Goal: Find specific page/section: Find specific page/section

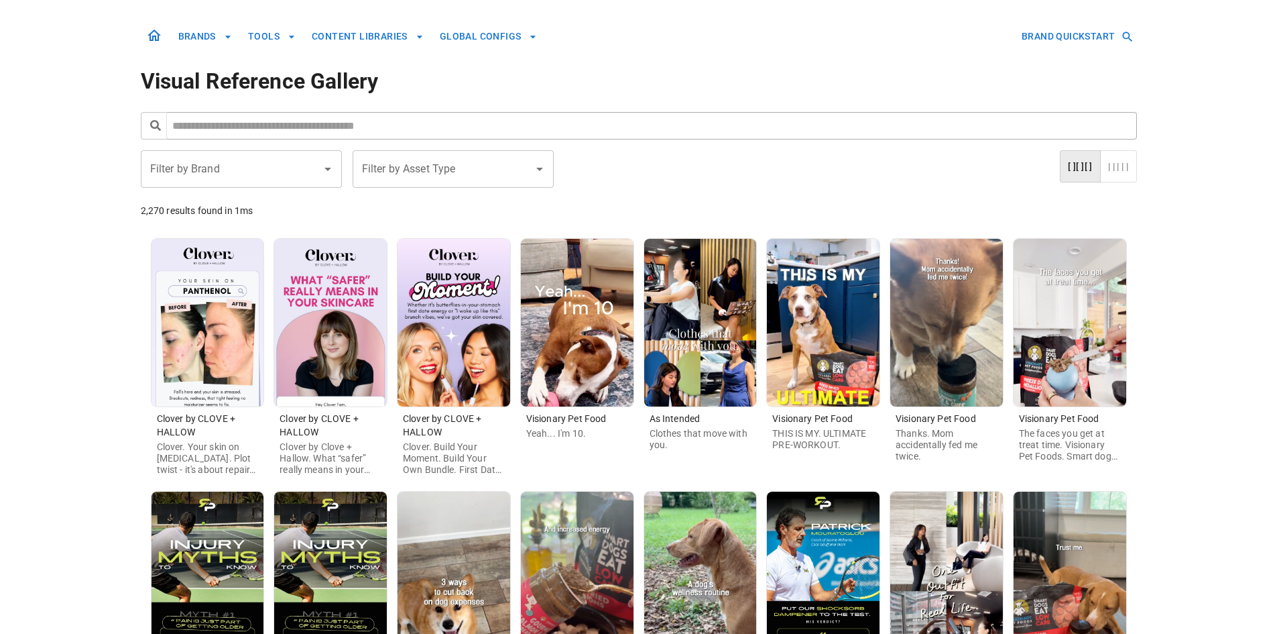
click at [334, 312] on img at bounding box center [330, 323] width 113 height 168
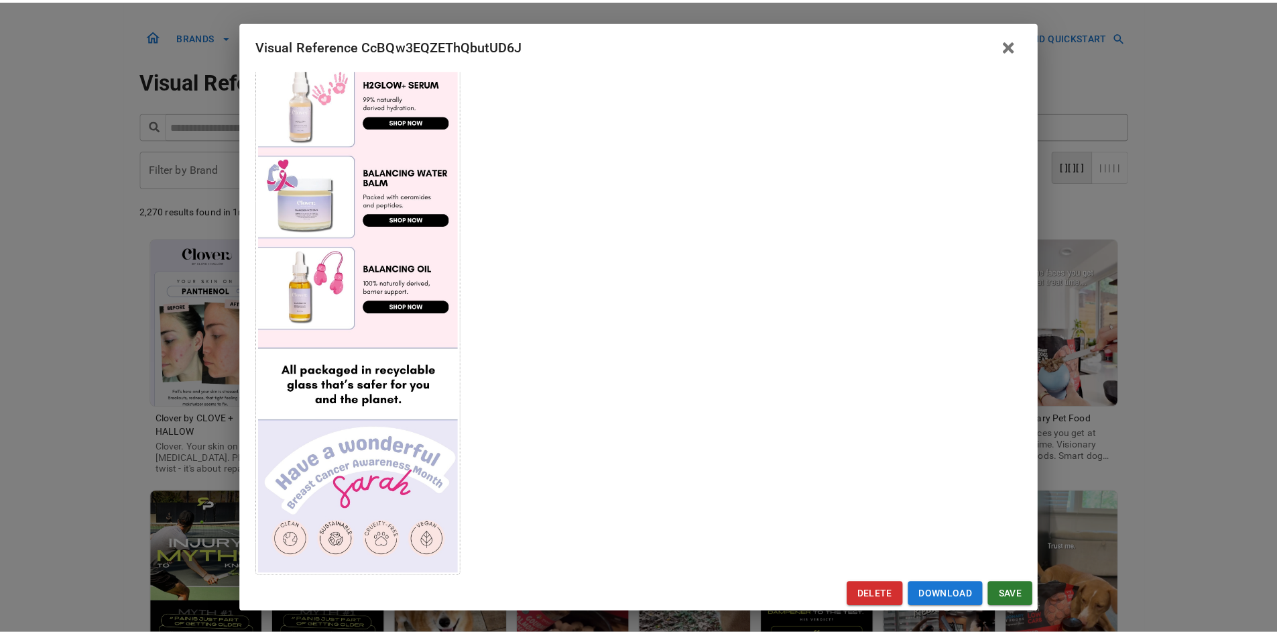
scroll to position [641, 0]
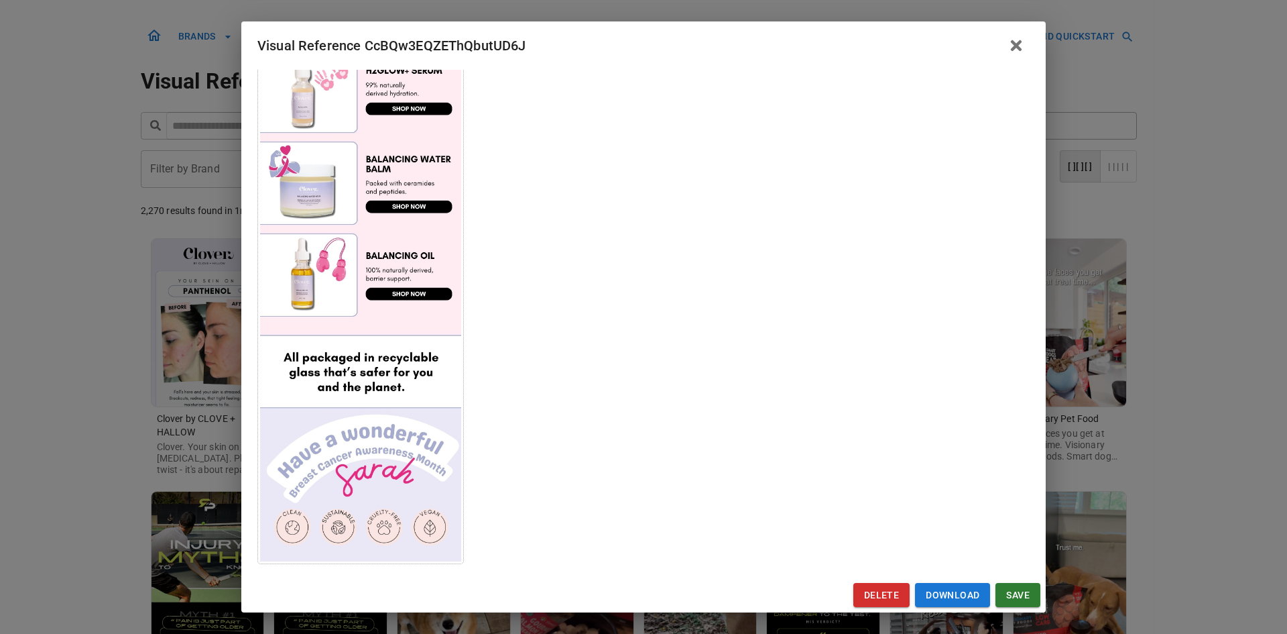
click at [74, 388] on div "Visual Reference CcBQw3EQZEThQbutUD6J Brand: Clover by CLOVE + HALLOW Custom In…" at bounding box center [643, 317] width 1287 height 634
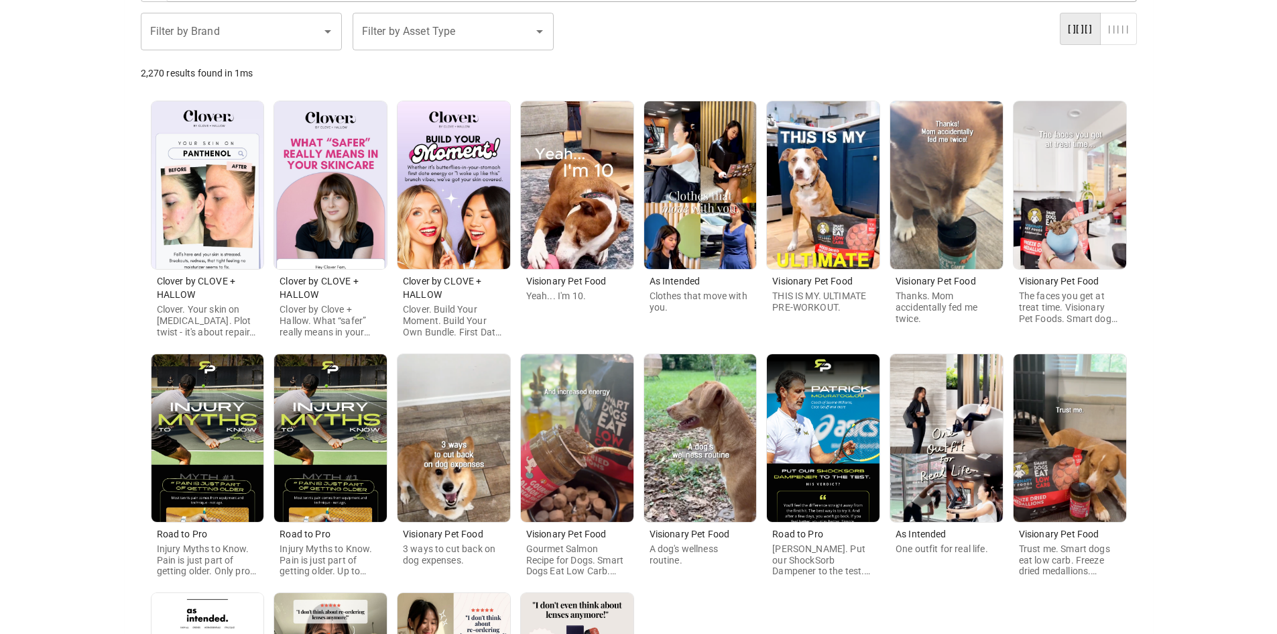
scroll to position [406, 0]
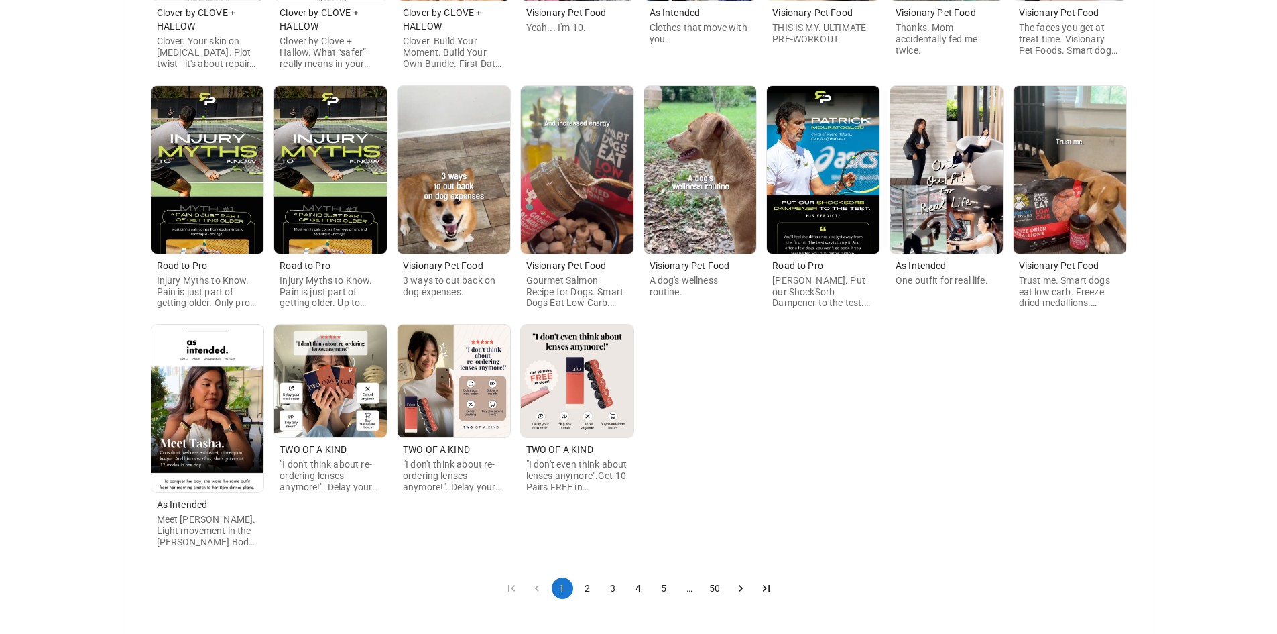
click at [589, 589] on button "2" at bounding box center [587, 587] width 21 height 21
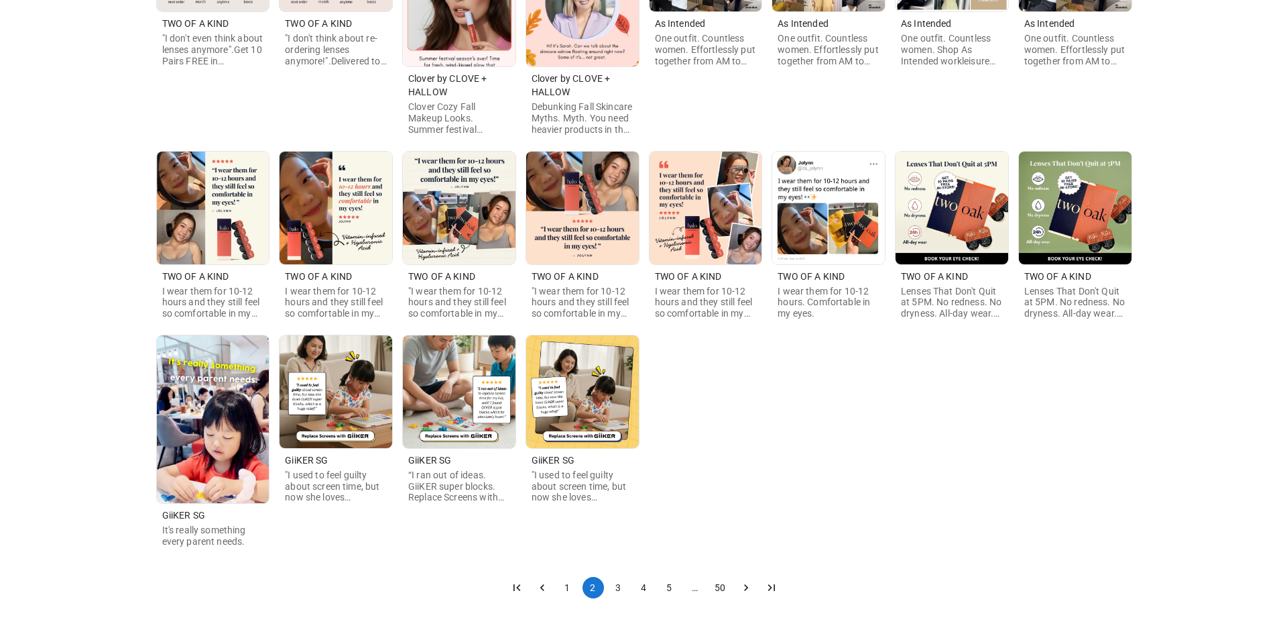
scroll to position [0, 0]
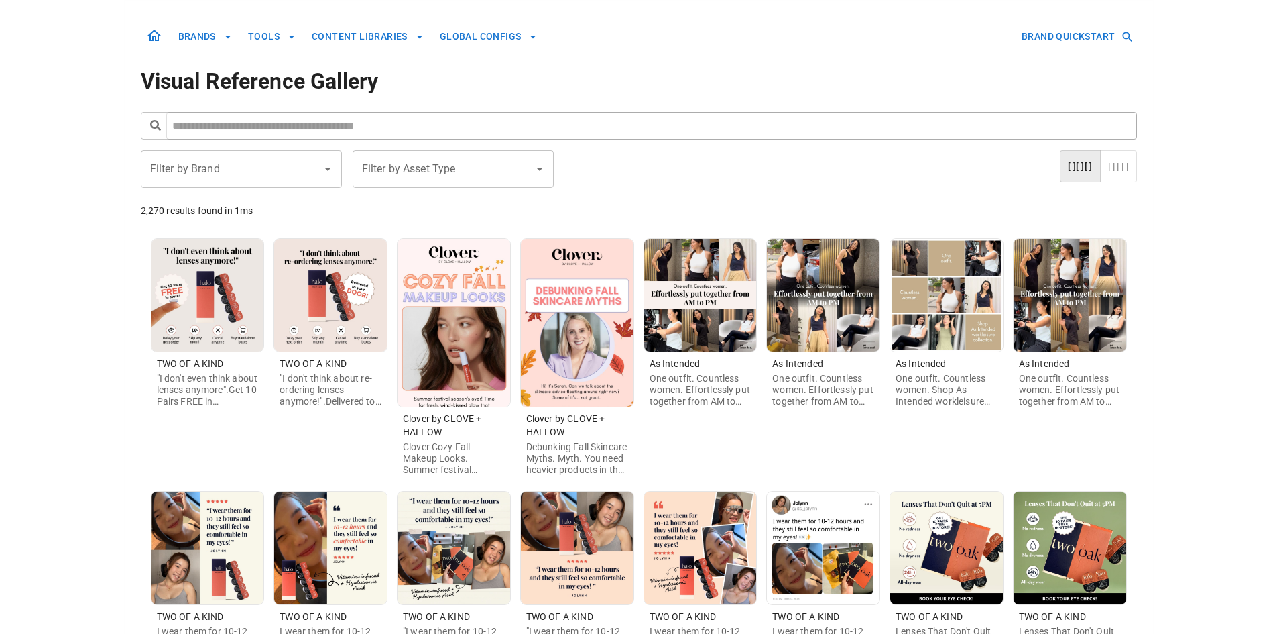
click at [451, 322] on img at bounding box center [454, 323] width 113 height 168
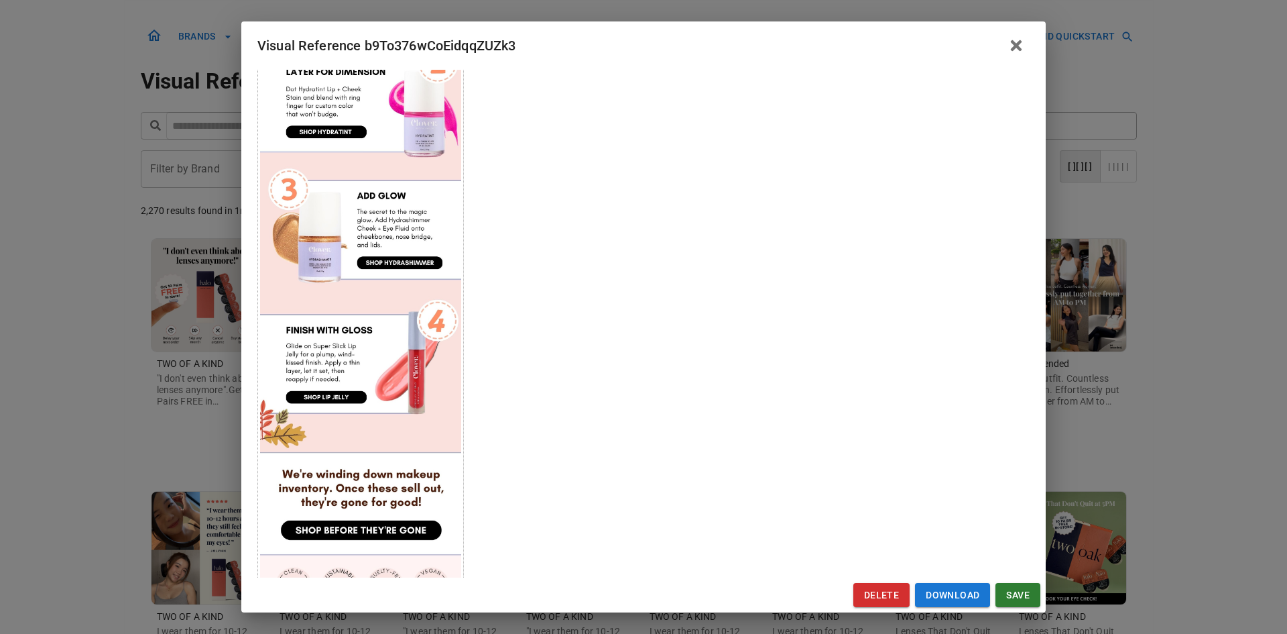
scroll to position [603, 0]
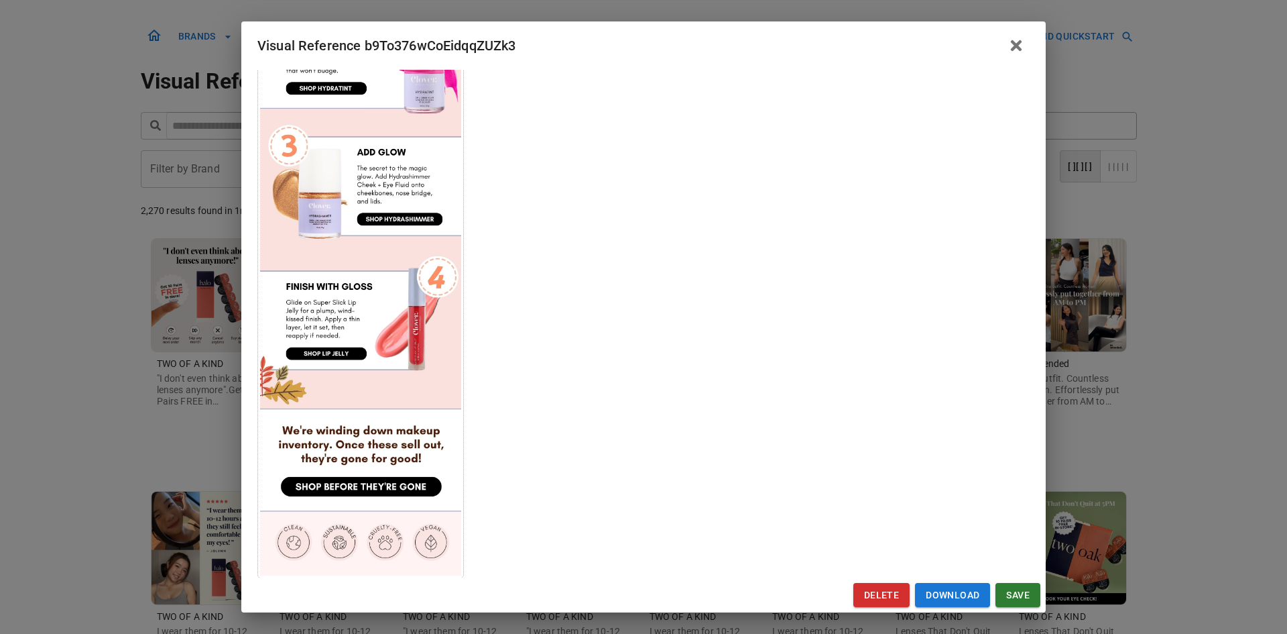
click at [37, 301] on div "Visual Reference b9To376wCoEidqqZUZk3 Brand: Clover by CLOVE + HALLOW Custom In…" at bounding box center [643, 317] width 1287 height 634
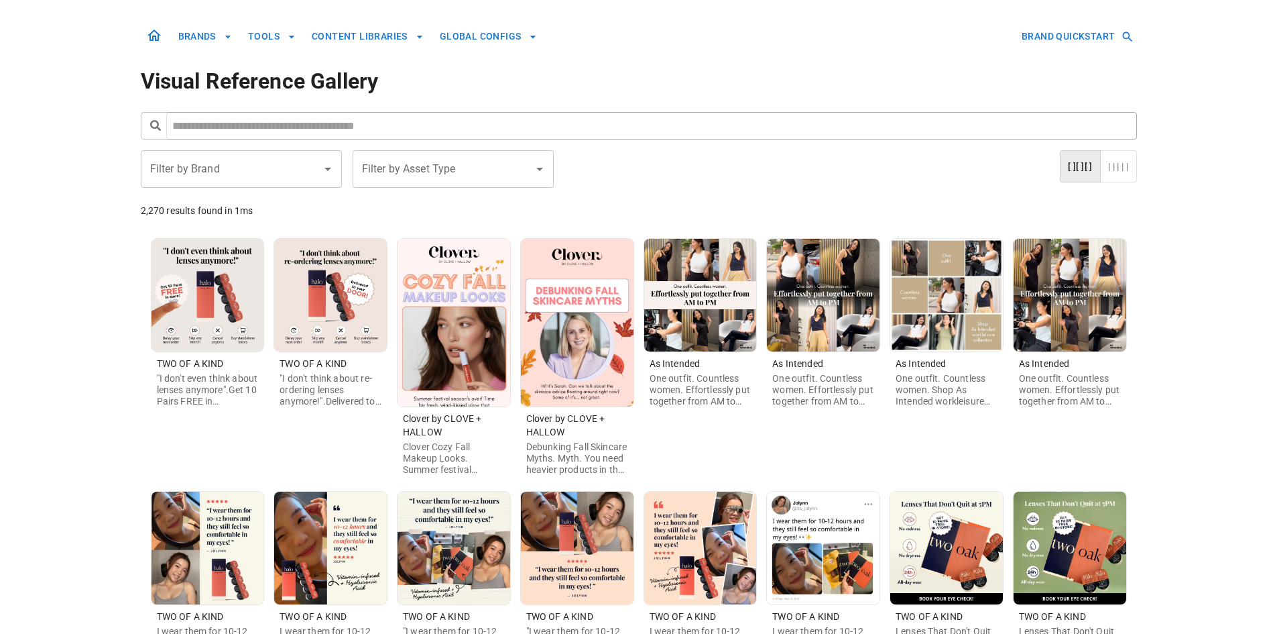
click at [562, 384] on img at bounding box center [577, 323] width 113 height 168
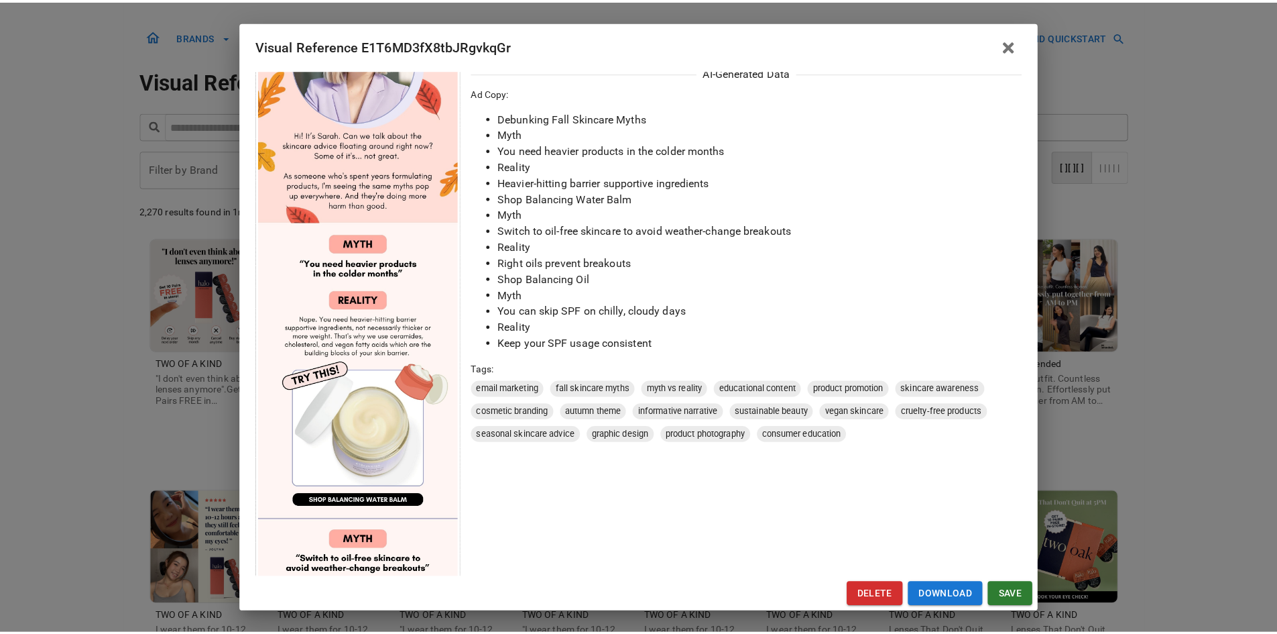
scroll to position [536, 0]
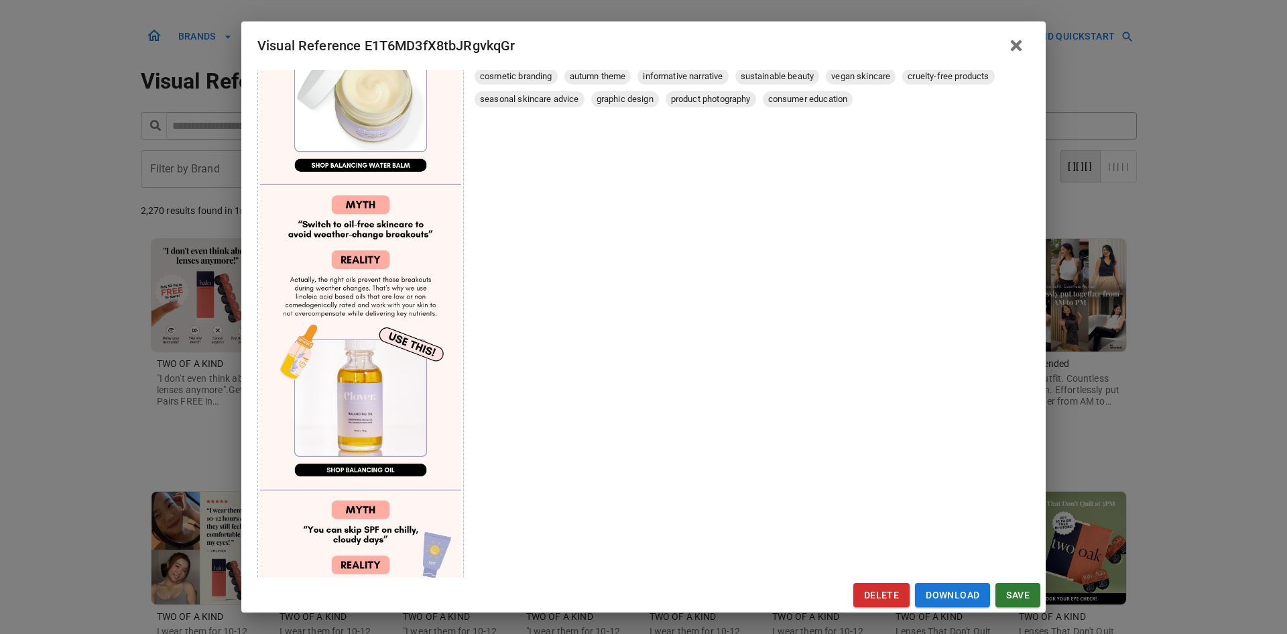
click at [111, 340] on div "Visual Reference E1T6MD3fX8tbJRgvkqGr Brand: Clover by CLOVE + HALLOW Custom In…" at bounding box center [643, 317] width 1287 height 634
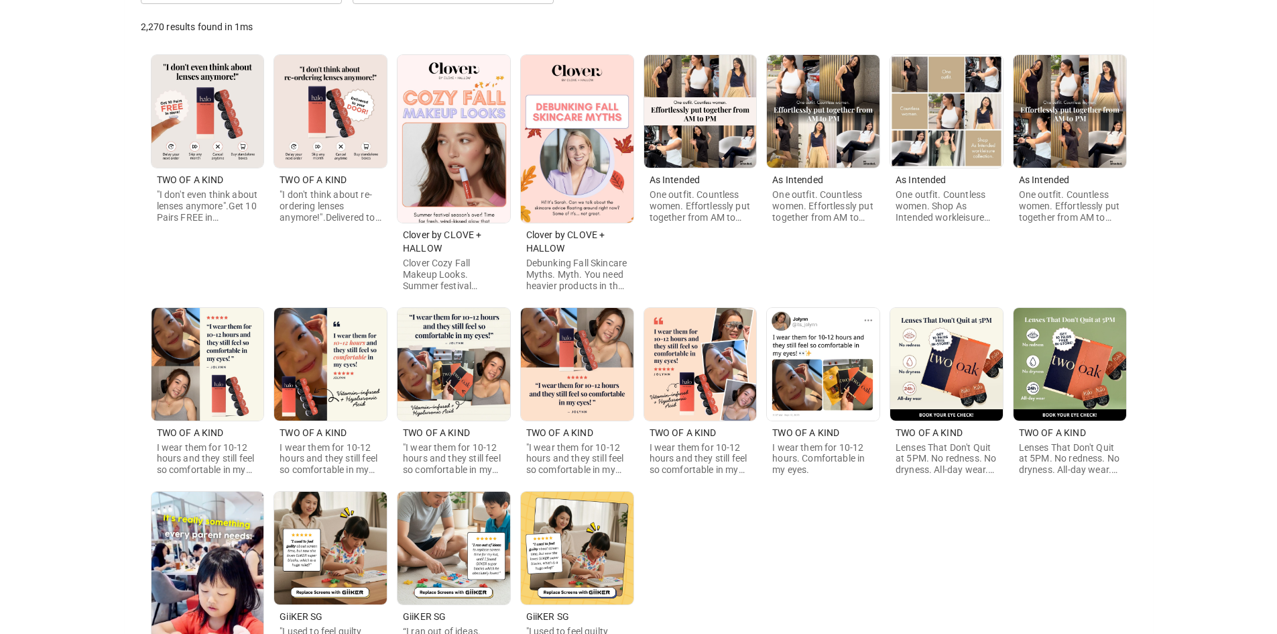
scroll to position [335, 0]
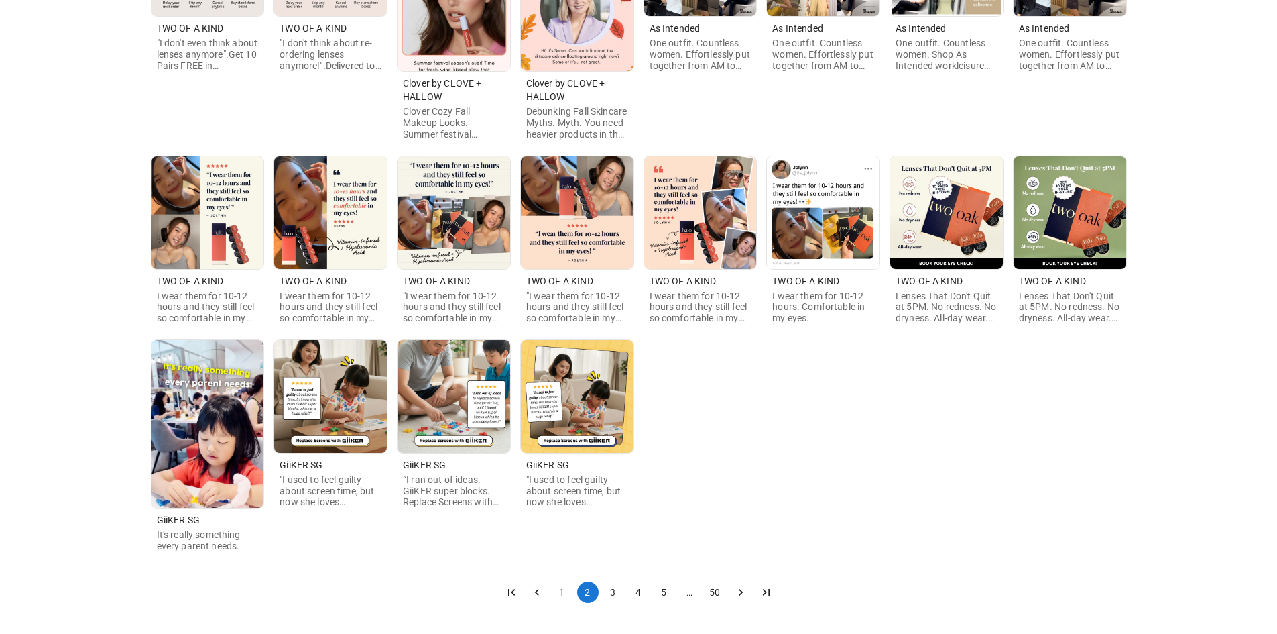
click at [609, 587] on button "3" at bounding box center [613, 591] width 21 height 21
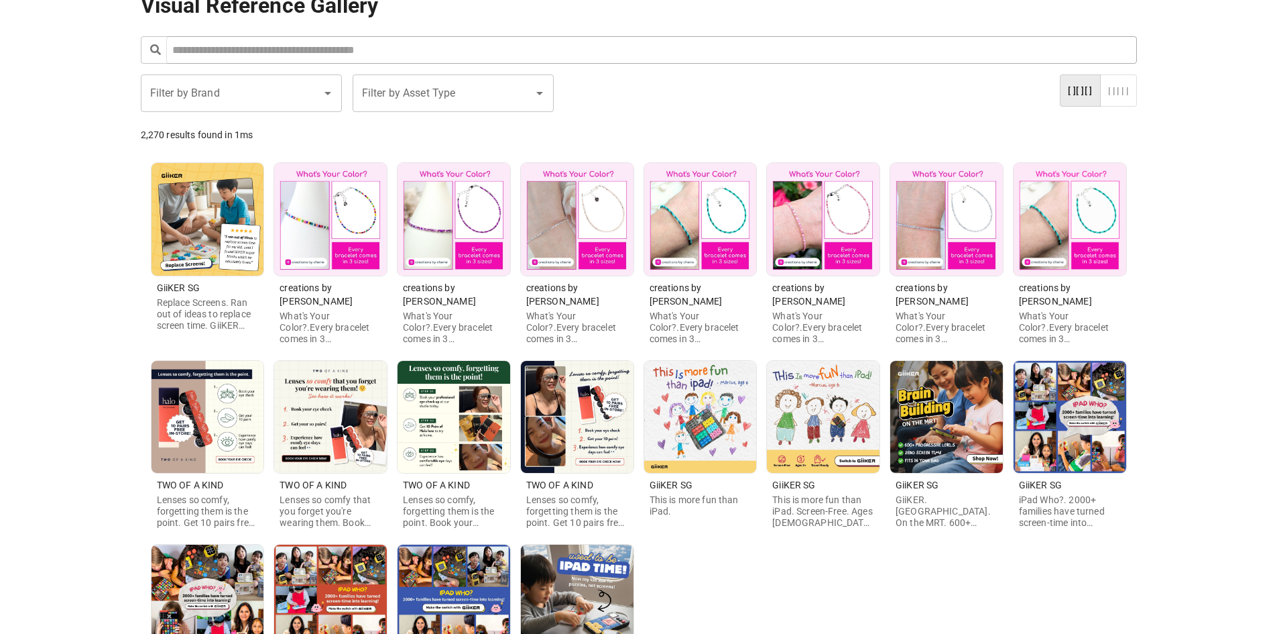
scroll to position [0, 0]
